Goal: Transaction & Acquisition: Subscribe to service/newsletter

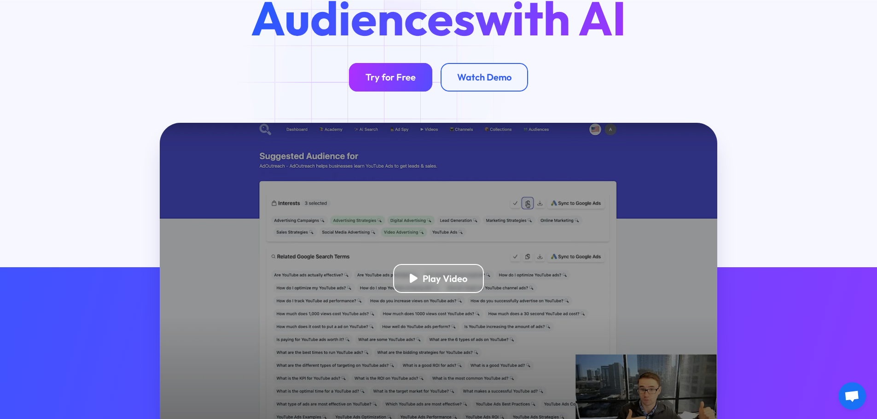
click at [375, 73] on div "Try for Free" at bounding box center [390, 77] width 50 height 12
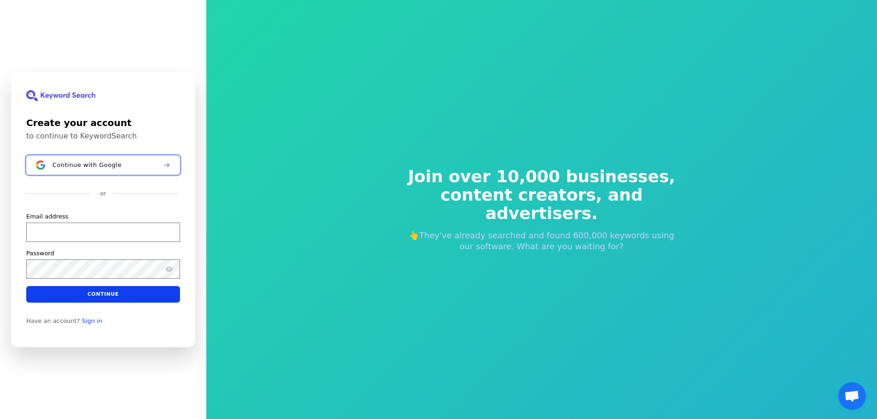
click at [125, 165] on div "Continue with Google" at bounding box center [103, 164] width 103 height 7
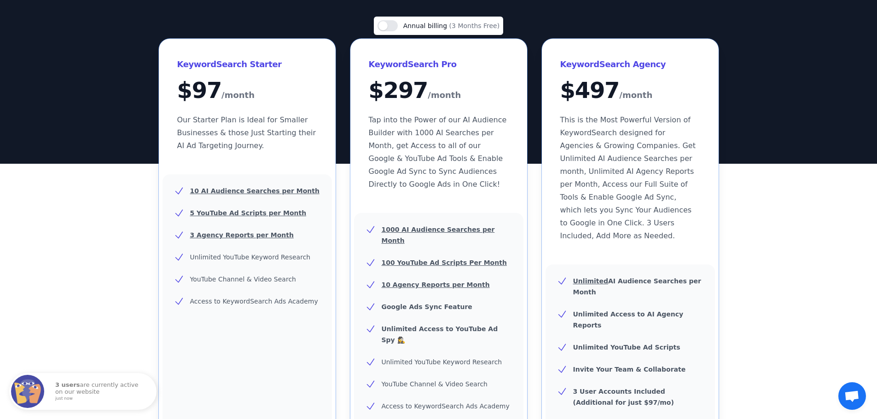
scroll to position [276, 0]
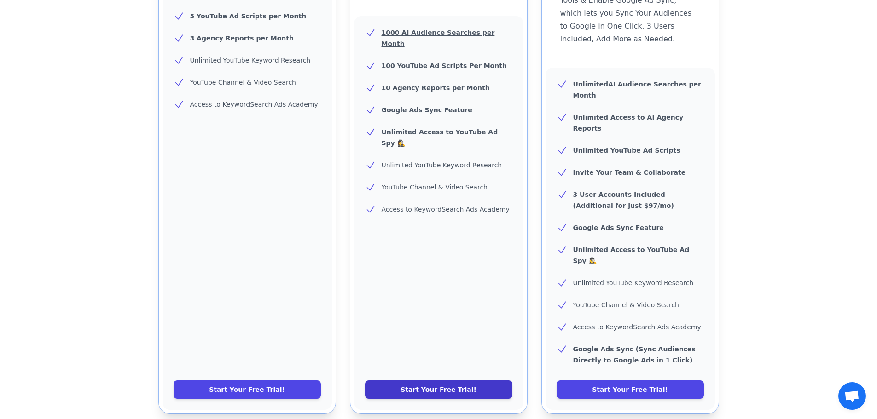
click at [395, 381] on link "Start Your Free Trial!" at bounding box center [438, 390] width 147 height 18
